Goal: Check status: Check status

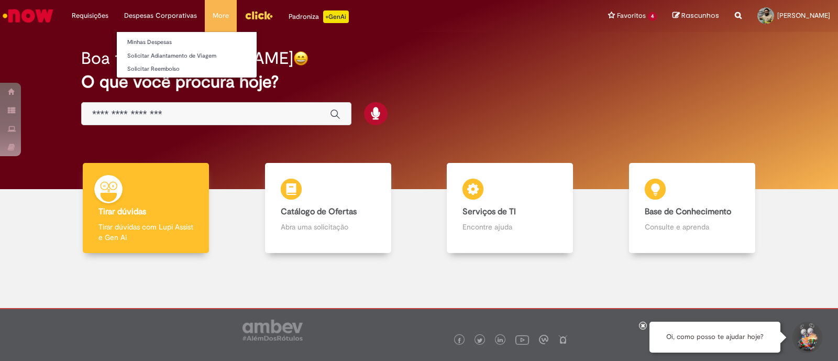
click at [151, 13] on li "Despesas Corporativas Minhas Despesas Solicitar Adiantamento de Viagem Solicita…" at bounding box center [160, 15] width 89 height 31
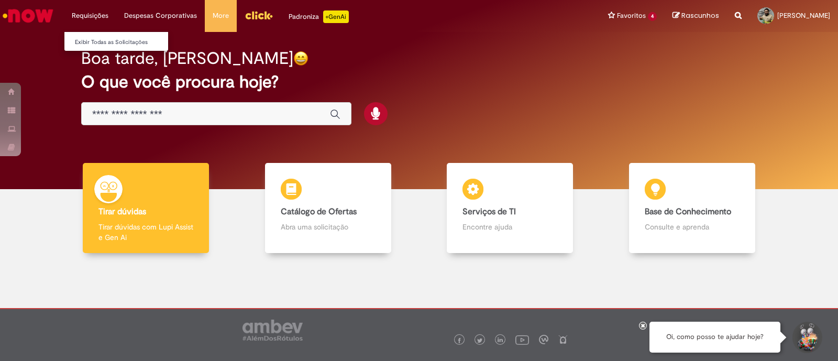
click at [96, 21] on li "Requisições Exibir Todas as Solicitações" at bounding box center [90, 15] width 52 height 31
click at [111, 39] on link "Exibir Todas as Solicitações" at bounding box center [121, 43] width 115 height 12
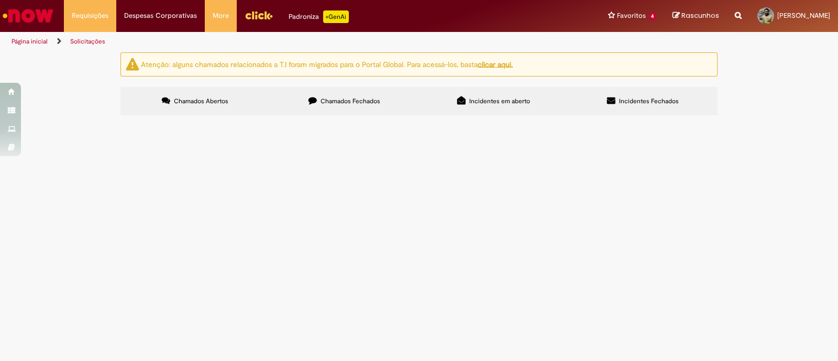
click at [348, 100] on span "Chamados Fechados" at bounding box center [351, 101] width 60 height 8
click at [507, 100] on span "Incidentes em aberto" at bounding box center [499, 101] width 61 height 8
click at [637, 104] on span "Incidentes Fechados" at bounding box center [649, 101] width 60 height 8
click at [357, 104] on span "Chamados Fechados" at bounding box center [351, 101] width 60 height 8
click at [220, 109] on label "Chamados Abertos" at bounding box center [194, 101] width 149 height 28
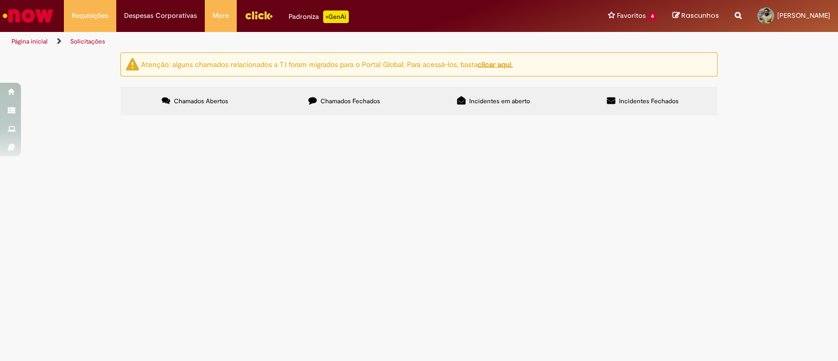
click at [42, 41] on link "Página inicial" at bounding box center [30, 41] width 36 height 8
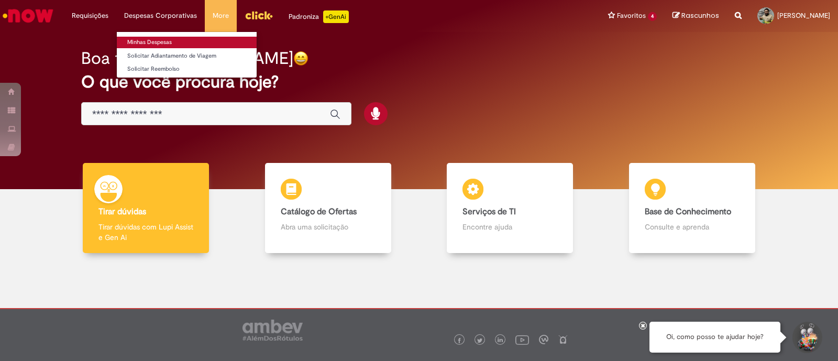
click at [144, 46] on link "Minhas Despesas" at bounding box center [187, 43] width 140 height 12
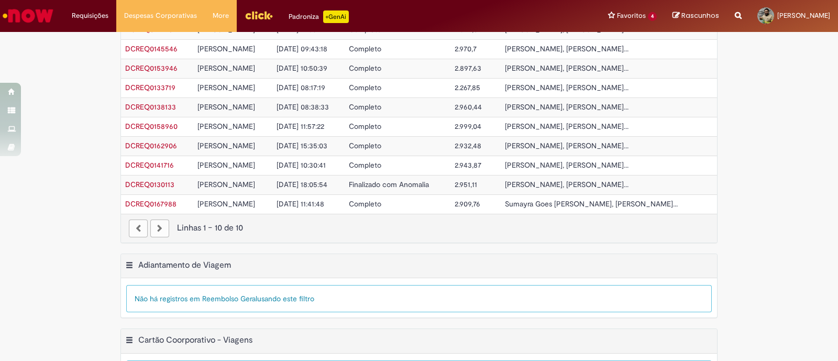
scroll to position [160, 0]
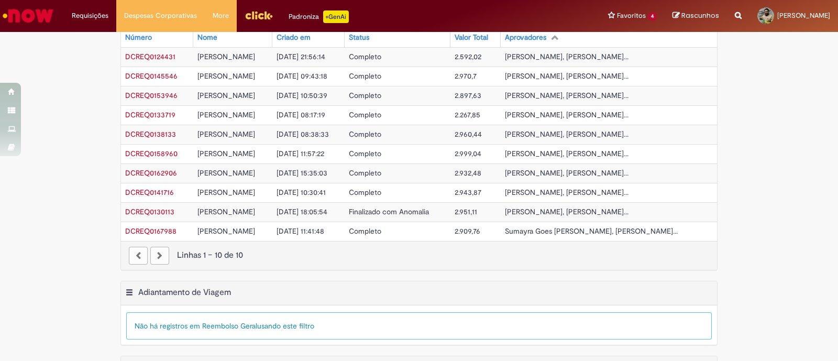
click at [480, 229] on span "2.909,76" at bounding box center [468, 230] width 26 height 9
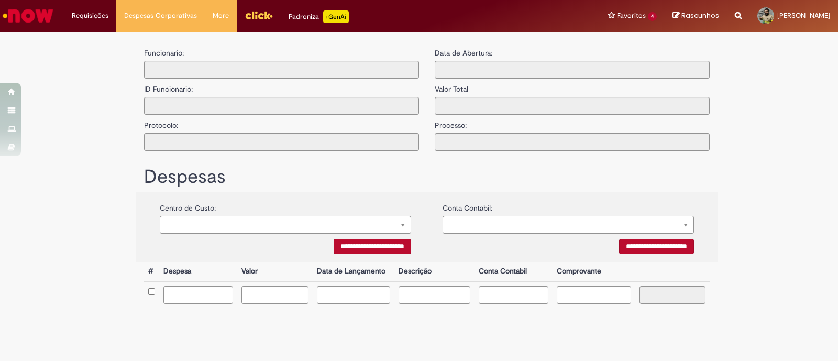
type input "**********"
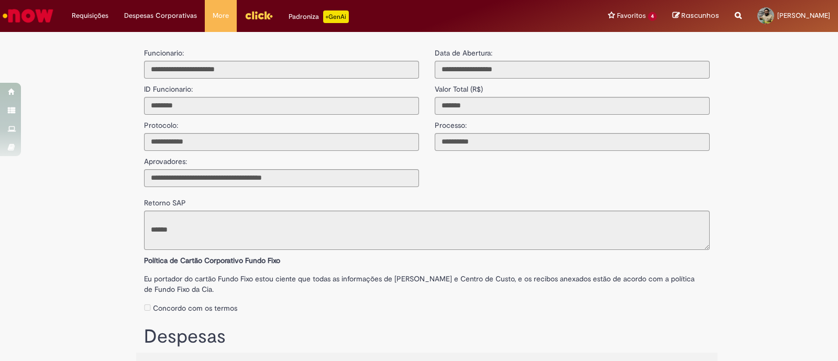
click at [33, 14] on img "Ir para a Homepage" at bounding box center [28, 15] width 54 height 21
